Goal: Task Accomplishment & Management: Manage account settings

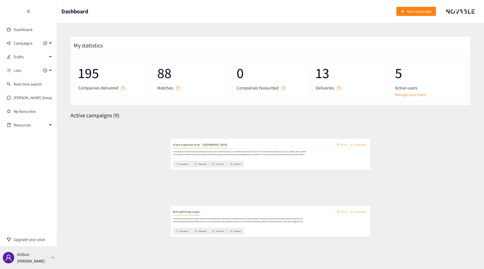
click at [41, 257] on div "Airbus Thibaut Jacobs" at bounding box center [31, 257] width 28 height 9
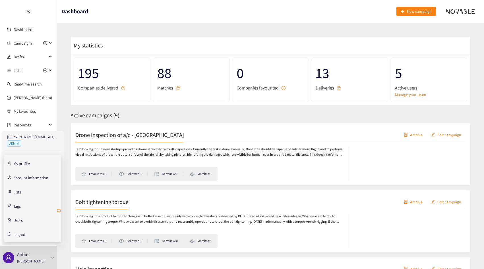
click at [57, 209] on icon "retweet" at bounding box center [58, 210] width 3 height 3
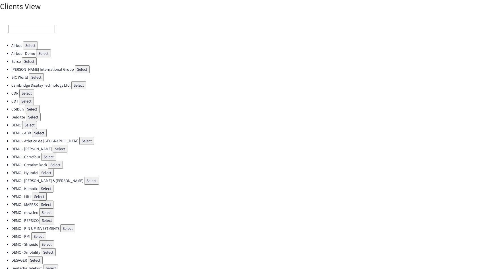
click at [22, 27] on input at bounding box center [32, 29] width 46 height 8
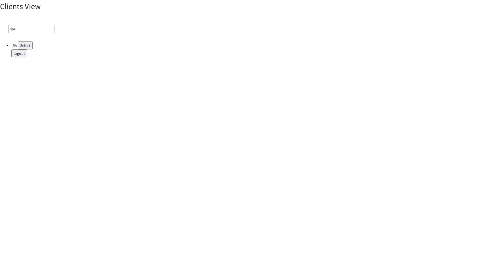
type input "IBA"
click at [22, 44] on button "Select" at bounding box center [25, 45] width 15 height 8
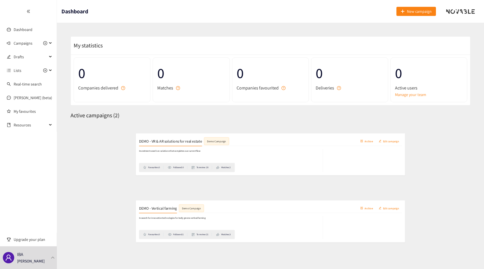
click at [399, 89] on span "Active users" at bounding box center [406, 87] width 22 height 7
click at [400, 95] on link "Manage your team" at bounding box center [429, 94] width 68 height 6
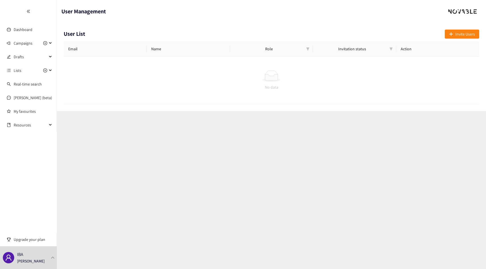
click at [467, 40] on div "User List Invite Users" at bounding box center [271, 36] width 415 height 12
click at [467, 36] on span "Invite Users" at bounding box center [465, 34] width 20 height 6
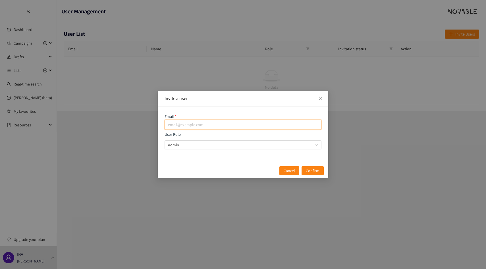
click at [245, 129] on input "email" at bounding box center [242, 125] width 157 height 10
paste input "tedi.turhani@iba-group.com"
type input "tedi.turhani@iba-group.com"
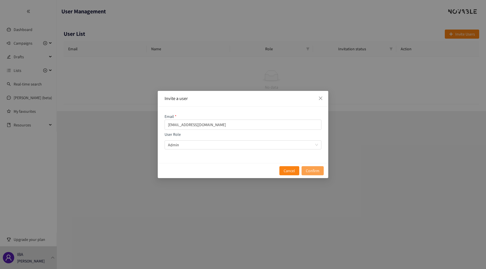
click at [310, 170] on span "Confirm" at bounding box center [313, 171] width 14 height 6
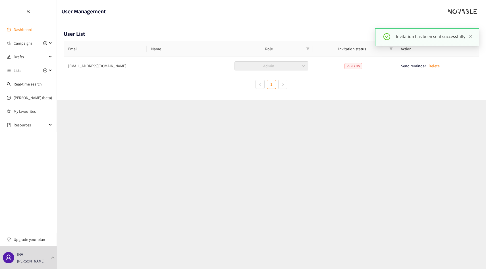
click at [18, 30] on link "Dashboard" at bounding box center [23, 29] width 19 height 5
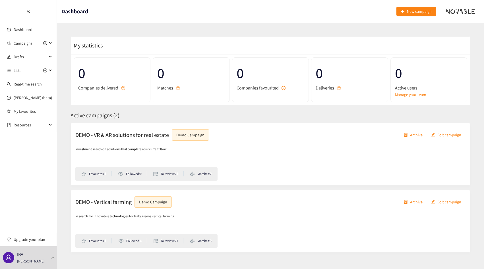
click at [416, 134] on span "Archive" at bounding box center [416, 135] width 13 height 6
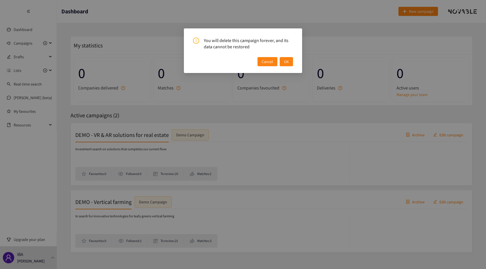
click at [288, 61] on span "OK" at bounding box center [286, 62] width 5 height 6
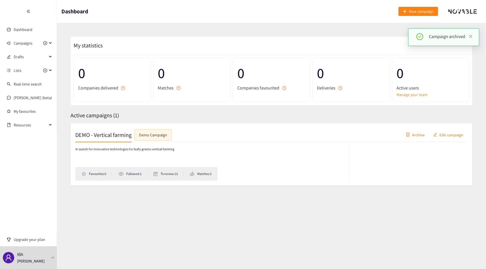
click at [416, 134] on span "Archive" at bounding box center [418, 135] width 13 height 6
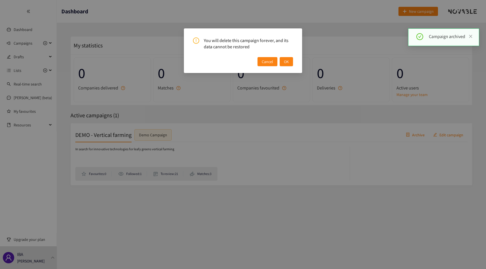
click at [293, 64] on div "You will delete this campaign forever, and its data cannot be restored Cancel OK" at bounding box center [243, 50] width 118 height 45
click at [290, 63] on button "OK" at bounding box center [286, 61] width 13 height 9
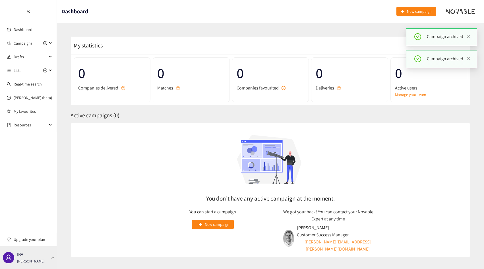
click at [25, 257] on div "IBA [PERSON_NAME]" at bounding box center [31, 257] width 28 height 9
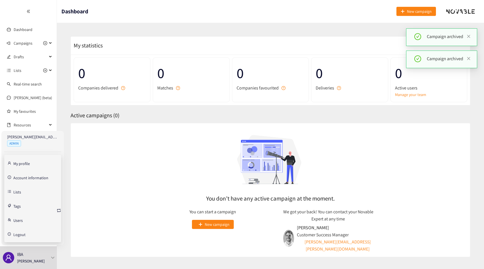
click at [29, 178] on link "Account information" at bounding box center [30, 177] width 35 height 5
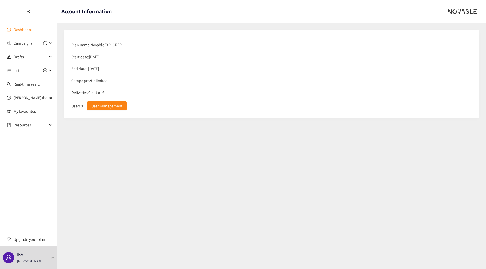
click at [30, 27] on link "Dashboard" at bounding box center [23, 29] width 19 height 5
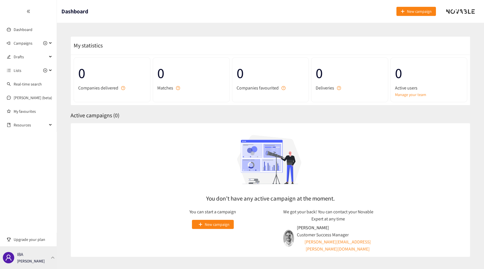
click at [27, 258] on div "IBA [PERSON_NAME]" at bounding box center [31, 257] width 28 height 9
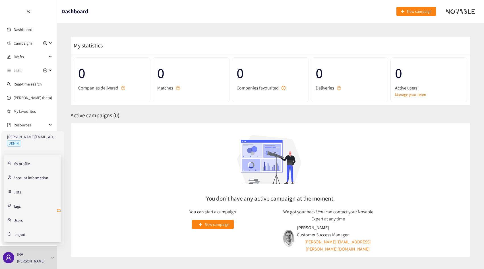
click at [57, 212] on icon "retweet" at bounding box center [58, 210] width 3 height 3
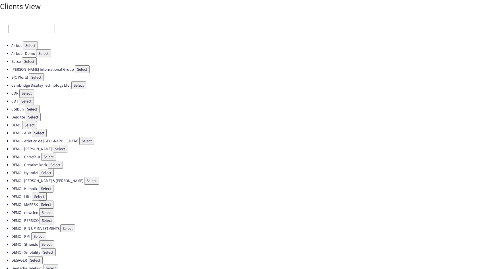
click at [43, 29] on input at bounding box center [32, 29] width 46 height 8
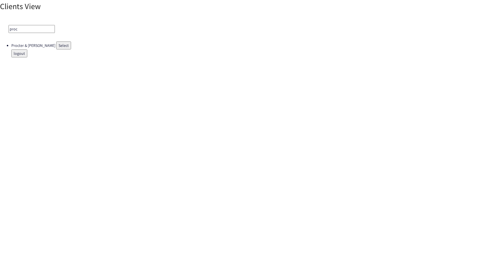
type input "proc"
click at [56, 49] on button "Select" at bounding box center [63, 45] width 15 height 8
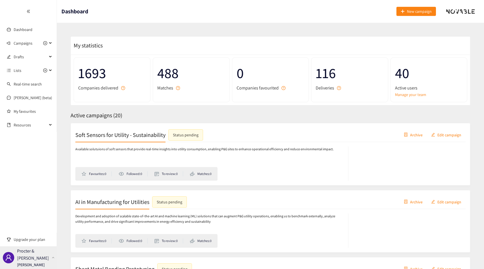
click at [43, 255] on p "Procter & [PERSON_NAME]" at bounding box center [33, 254] width 32 height 14
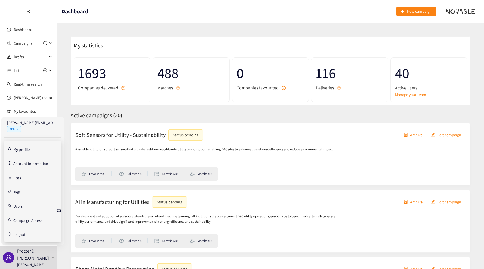
click at [26, 164] on link "Account information" at bounding box center [30, 163] width 35 height 5
